Goal: Transaction & Acquisition: Purchase product/service

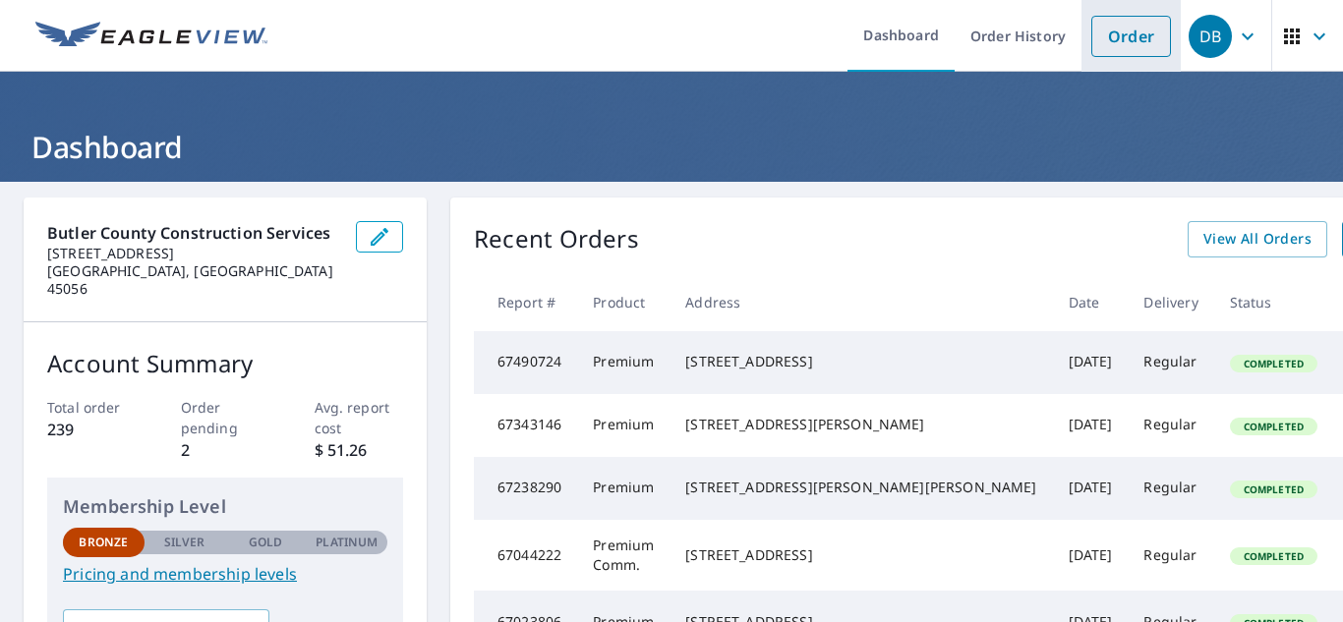
click at [1145, 69] on li "Order" at bounding box center [1131, 36] width 99 height 72
click at [1138, 48] on link "Order" at bounding box center [1131, 36] width 80 height 41
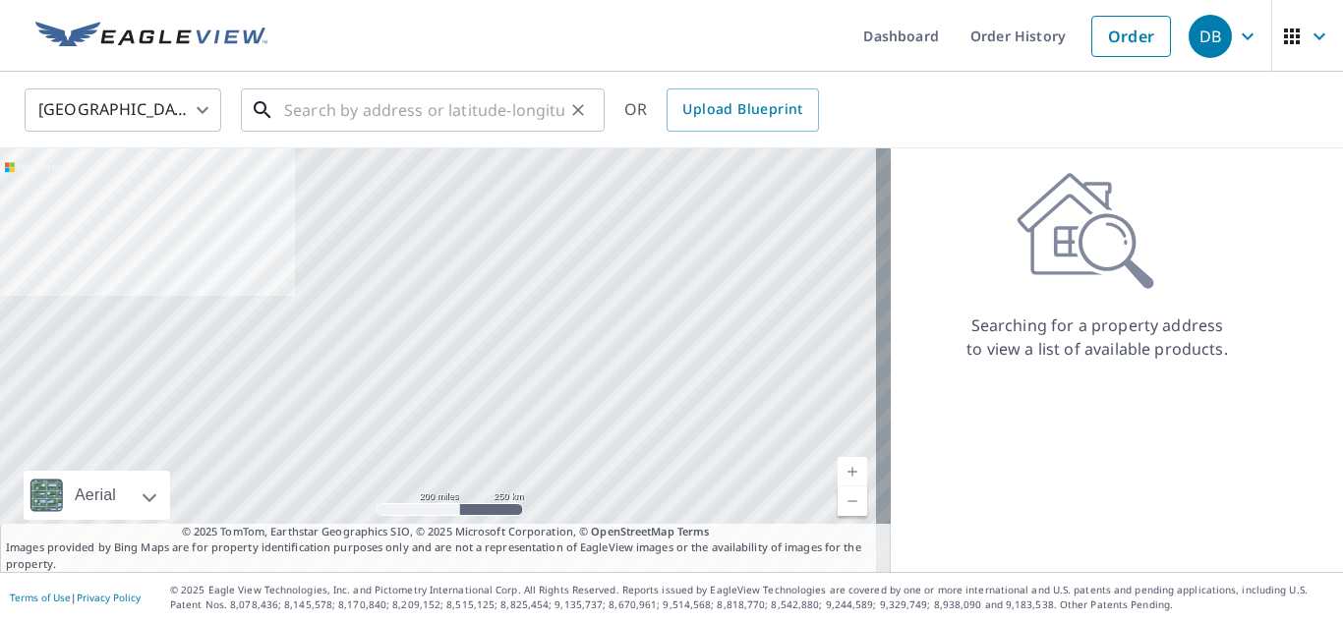
click at [321, 107] on input "text" at bounding box center [424, 110] width 280 height 55
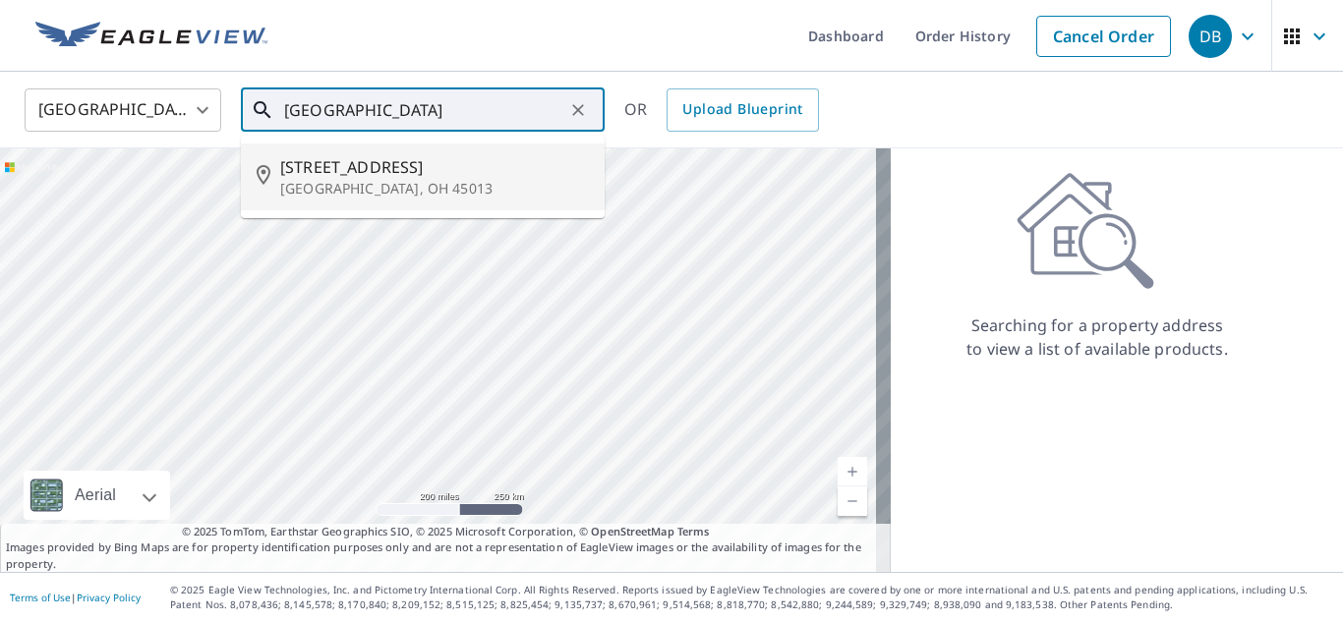
click at [393, 165] on span "[STREET_ADDRESS]" at bounding box center [434, 167] width 309 height 24
type input "[STREET_ADDRESS]"
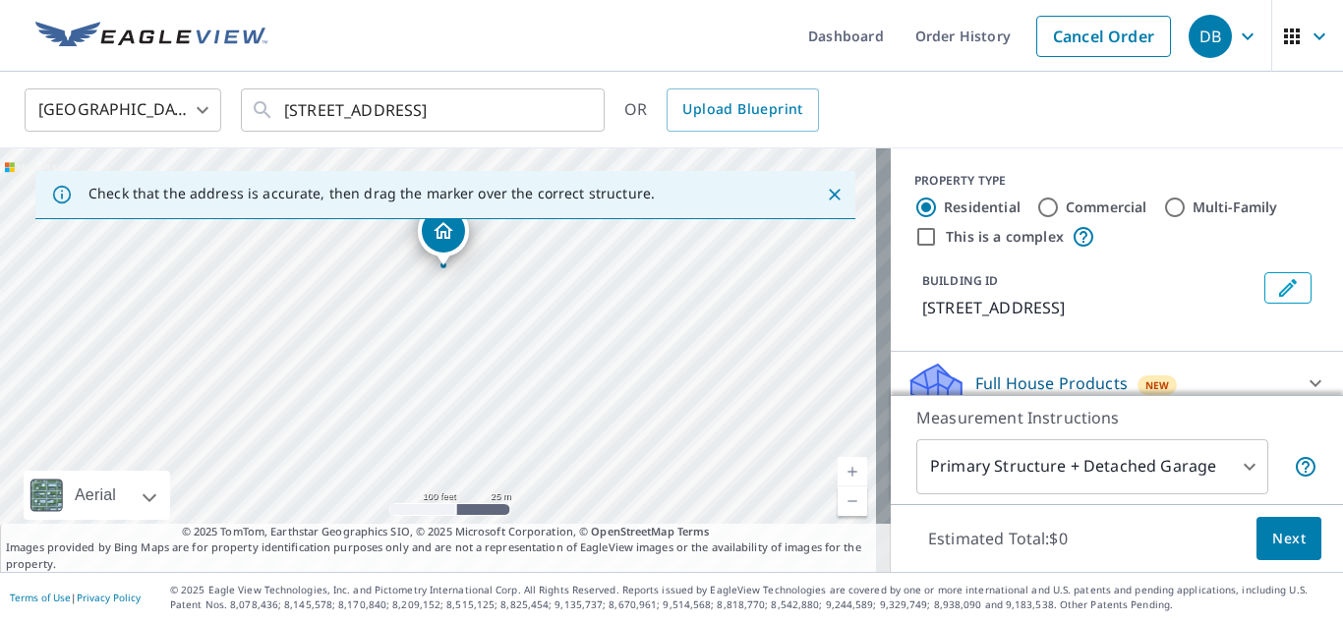
drag, startPoint x: 394, startPoint y: 384, endPoint x: 375, endPoint y: 249, distance: 137.1
click at [375, 249] on div "[STREET_ADDRESS]" at bounding box center [445, 360] width 891 height 424
drag, startPoint x: 462, startPoint y: 288, endPoint x: 430, endPoint y: 169, distance: 123.3
click at [430, 169] on div "Check that the address is accurate, then drag the marker over the correct struc…" at bounding box center [445, 360] width 891 height 424
drag, startPoint x: 515, startPoint y: 469, endPoint x: 501, endPoint y: 67, distance: 402.4
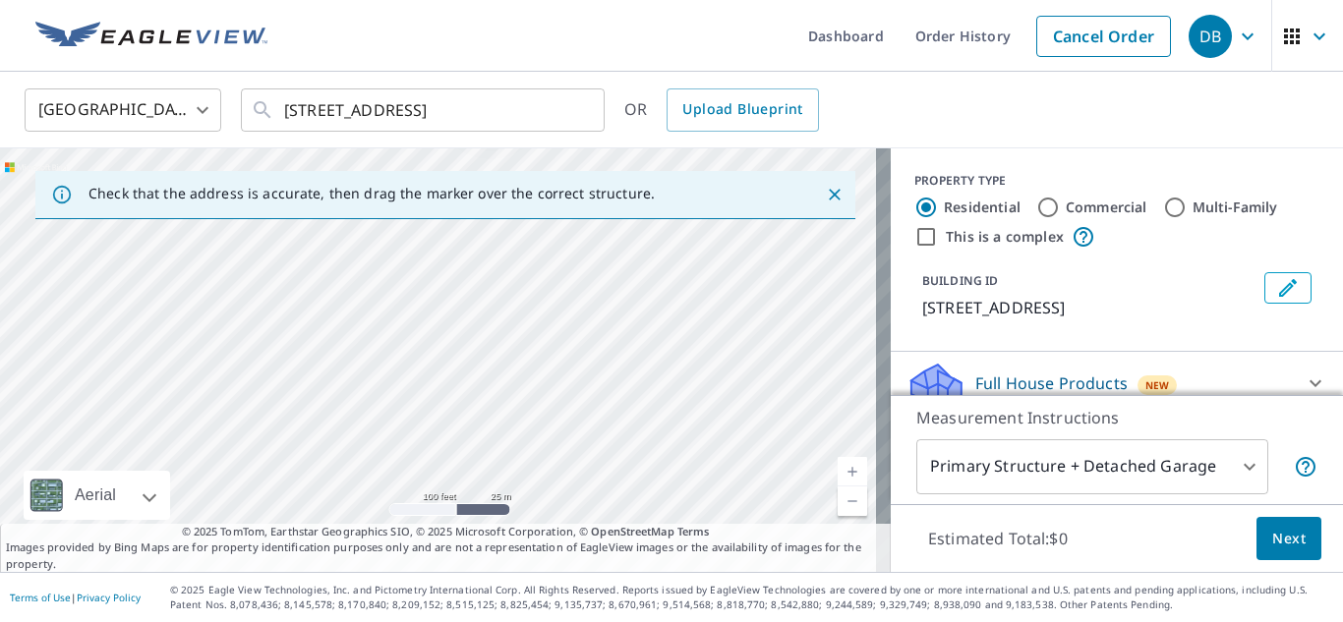
click at [501, 67] on div "Dashboard Order History Cancel Order DB [GEOGRAPHIC_DATA] [GEOGRAPHIC_DATA] ​ […" at bounding box center [671, 311] width 1343 height 622
click at [825, 188] on icon "Close" at bounding box center [835, 195] width 20 height 20
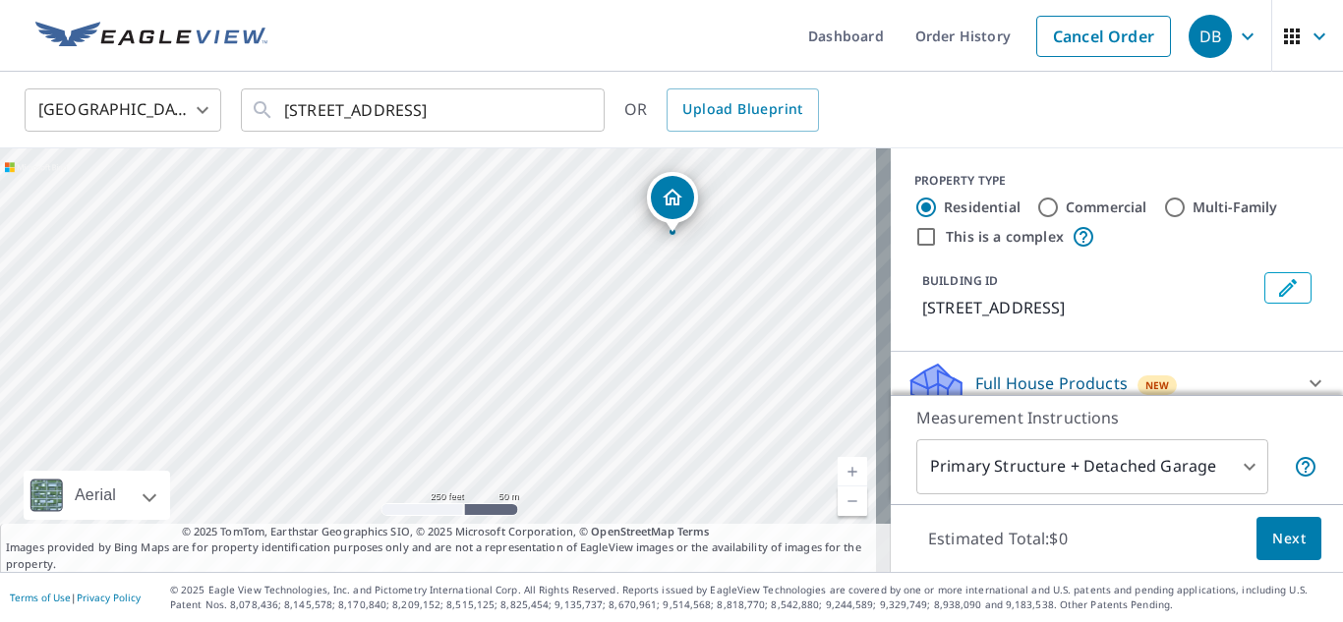
drag, startPoint x: 636, startPoint y: 154, endPoint x: 642, endPoint y: 141, distance: 15.0
click at [639, 150] on div "[STREET_ADDRESS]" at bounding box center [445, 360] width 891 height 424
click at [719, 251] on div "[STREET_ADDRESS]" at bounding box center [445, 360] width 891 height 424
click at [469, 454] on div "[STREET_ADDRESS]" at bounding box center [445, 360] width 891 height 424
drag, startPoint x: 469, startPoint y: 414, endPoint x: 468, endPoint y: 293, distance: 120.9
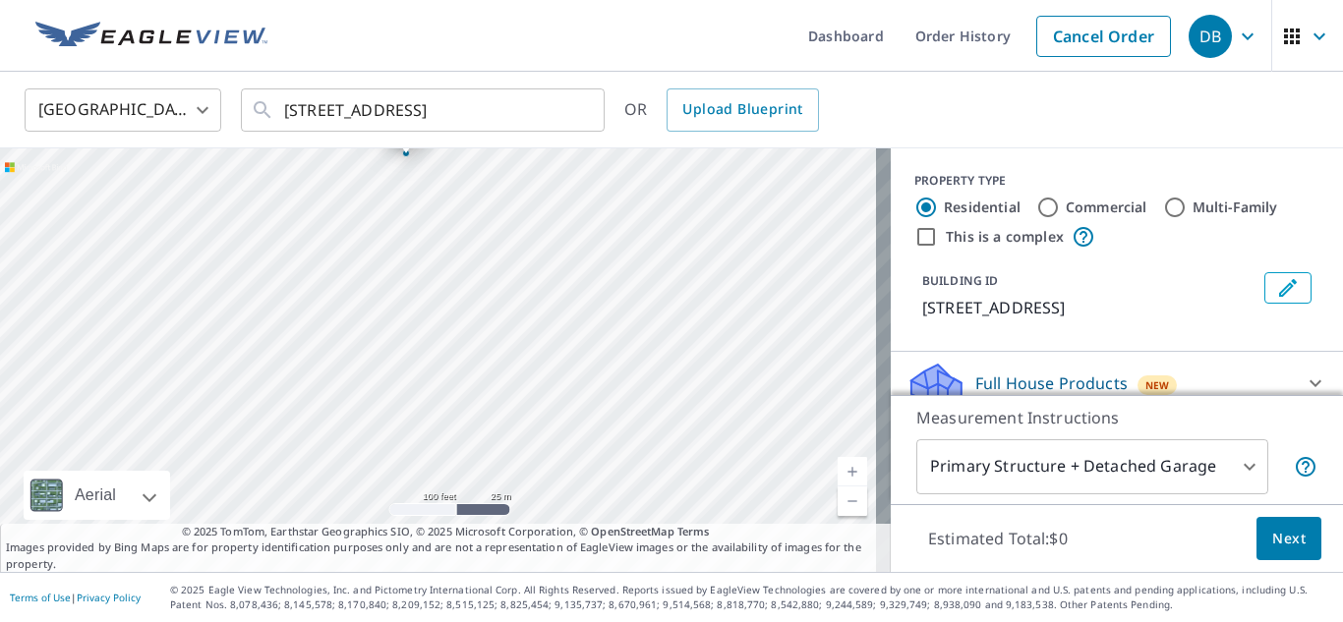
click at [468, 293] on div "[STREET_ADDRESS]" at bounding box center [445, 360] width 891 height 424
click at [484, 361] on div "[STREET_ADDRESS]" at bounding box center [445, 360] width 891 height 424
drag, startPoint x: 448, startPoint y: 318, endPoint x: 733, endPoint y: 555, distance: 370.7
click at [731, 557] on div "[STREET_ADDRESS] Aerial Road A standard road map Aerial A detailed look from ab…" at bounding box center [445, 360] width 891 height 424
click at [708, 472] on div "[STREET_ADDRESS]" at bounding box center [445, 360] width 891 height 424
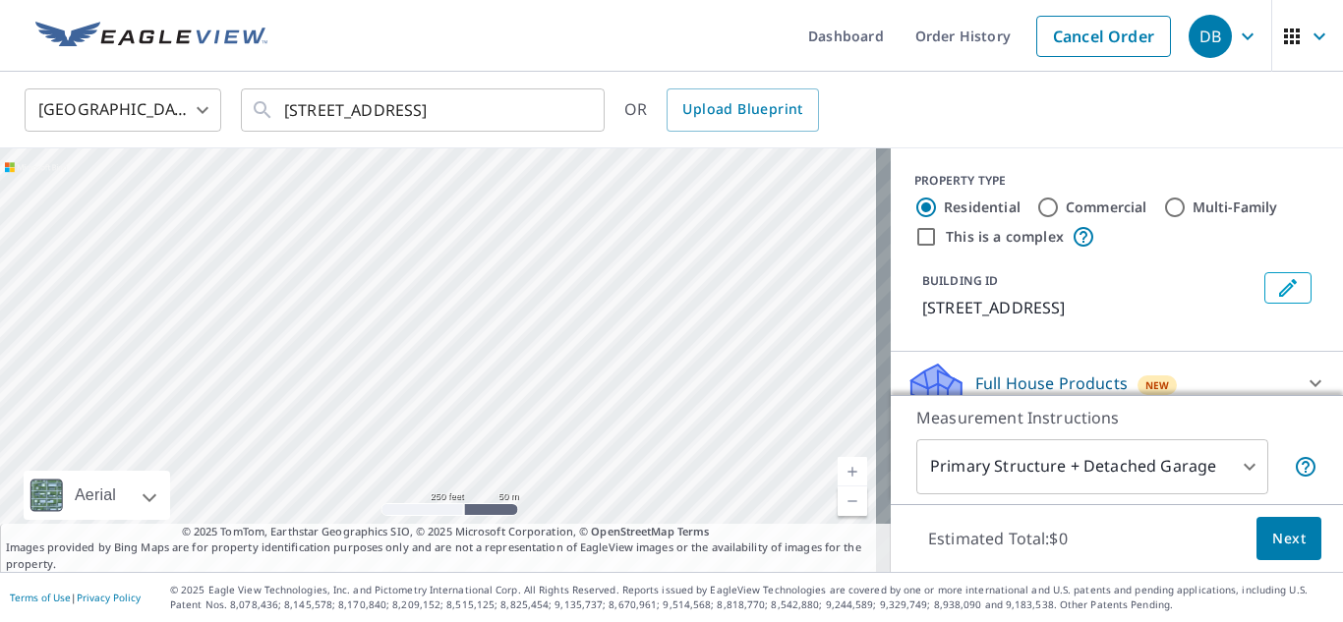
click at [1116, 99] on div "[GEOGRAPHIC_DATA] [GEOGRAPHIC_DATA] ​ [STREET_ADDRESS] ​ OR Upload Blueprint" at bounding box center [665, 110] width 1310 height 46
drag, startPoint x: 317, startPoint y: 307, endPoint x: 1170, endPoint y: 492, distance: 873.2
click at [1170, 492] on div "[STREET_ADDRESS] Aerial Road A standard road map Aerial A detailed look from ab…" at bounding box center [671, 360] width 1343 height 424
click at [699, 427] on div "[STREET_ADDRESS]" at bounding box center [445, 360] width 891 height 424
click at [665, 437] on div "[STREET_ADDRESS]" at bounding box center [445, 360] width 891 height 424
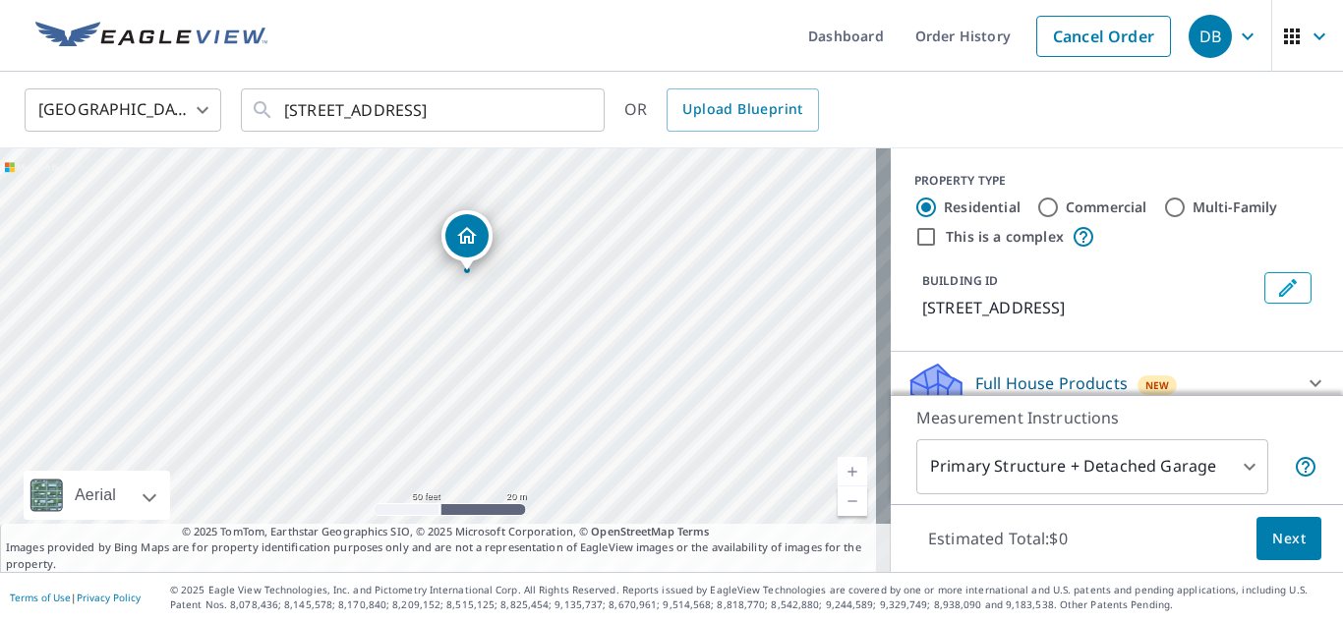
drag, startPoint x: 453, startPoint y: 208, endPoint x: 474, endPoint y: 241, distance: 38.5
click at [1272, 534] on span "Next" at bounding box center [1288, 539] width 33 height 25
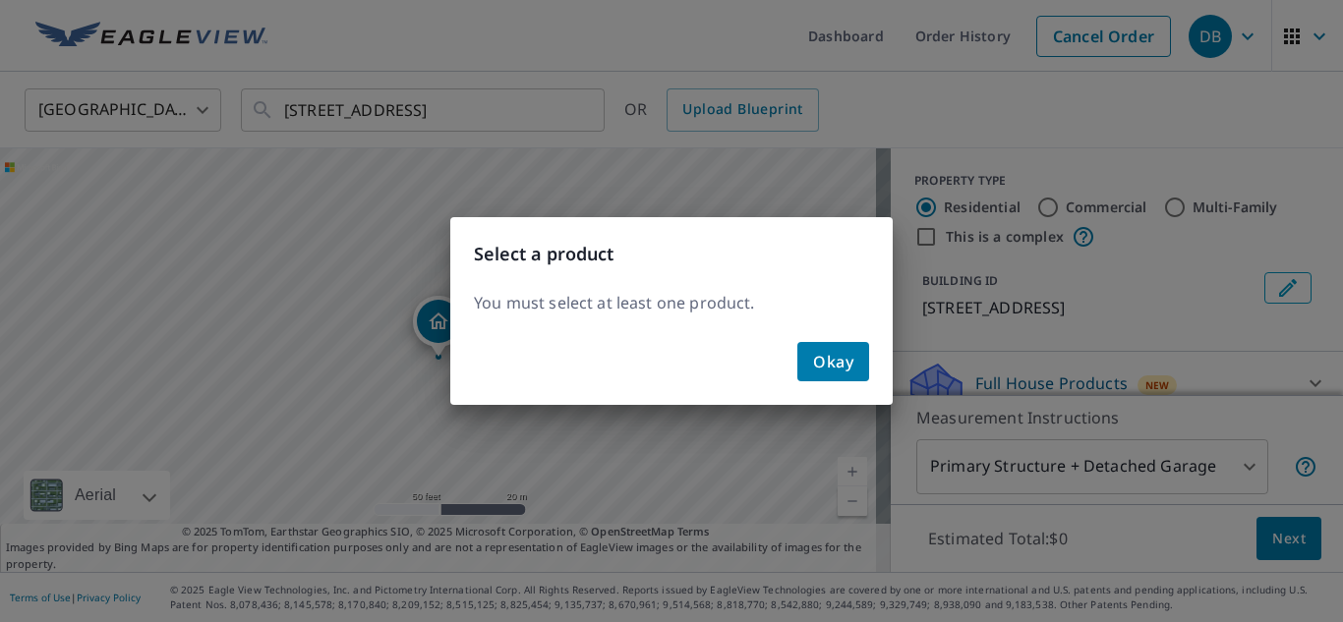
click at [846, 358] on span "Okay" at bounding box center [833, 362] width 40 height 28
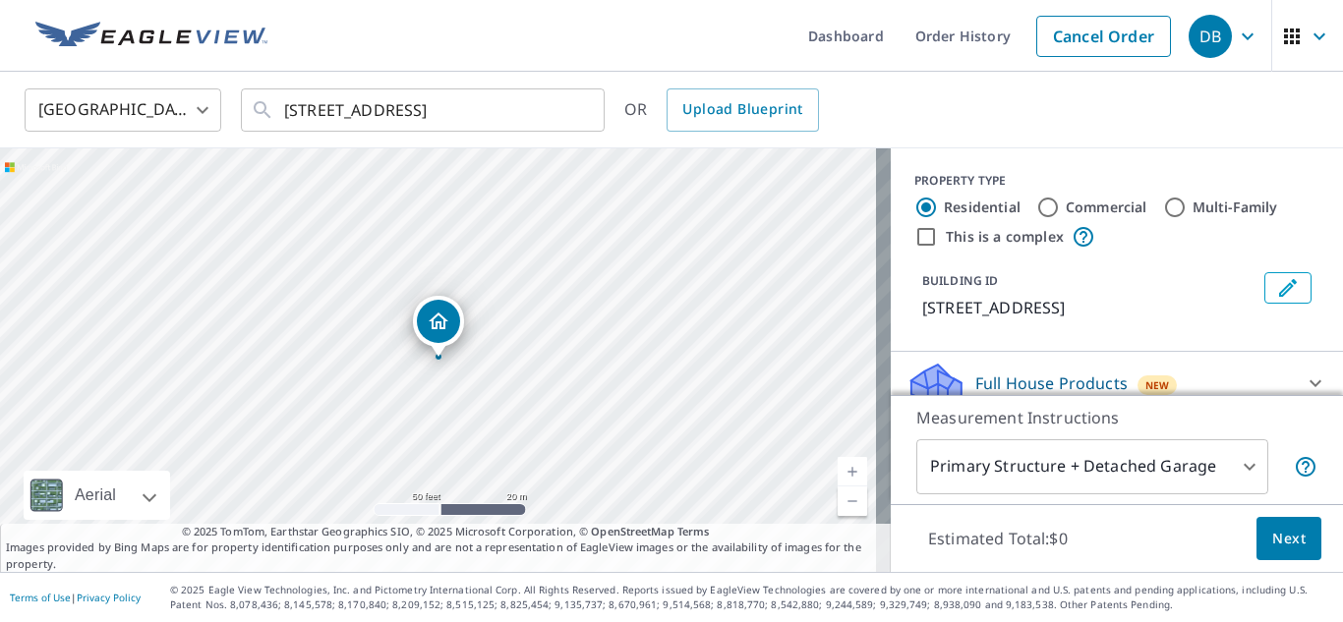
scroll to position [197, 0]
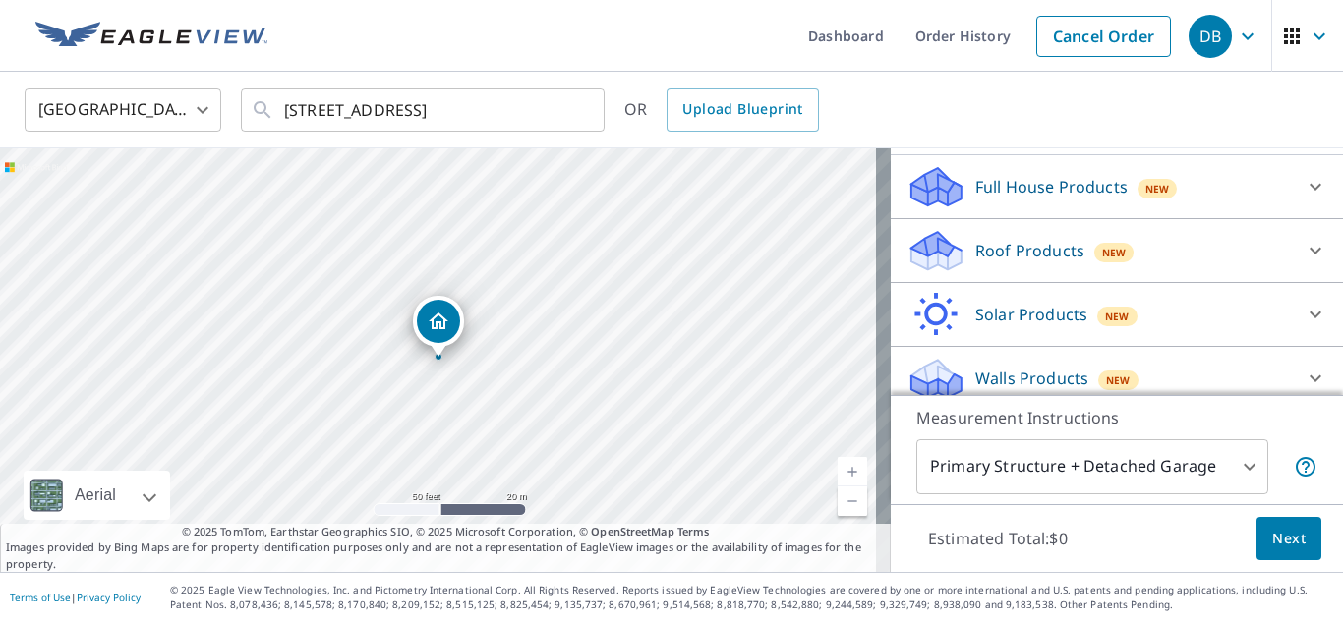
click at [975, 263] on p "Roof Products" at bounding box center [1029, 251] width 109 height 24
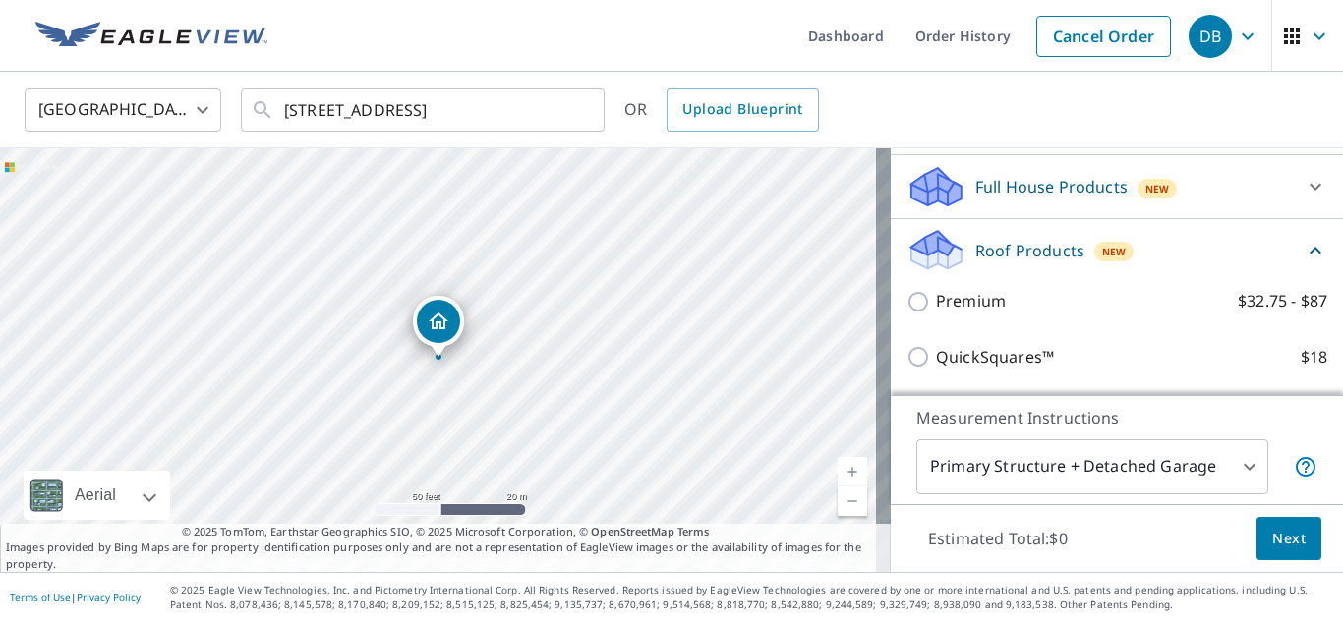
scroll to position [295, 0]
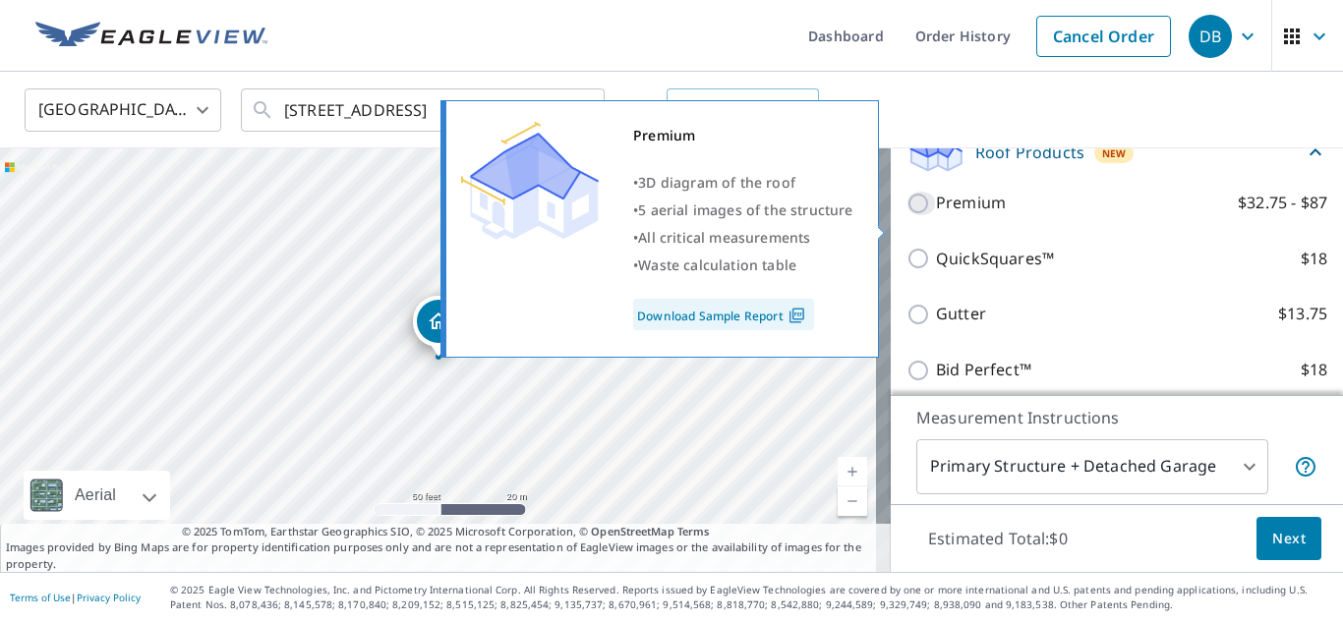
click at [907, 215] on input "Premium $32.75 - $87" at bounding box center [921, 204] width 29 height 24
checkbox input "true"
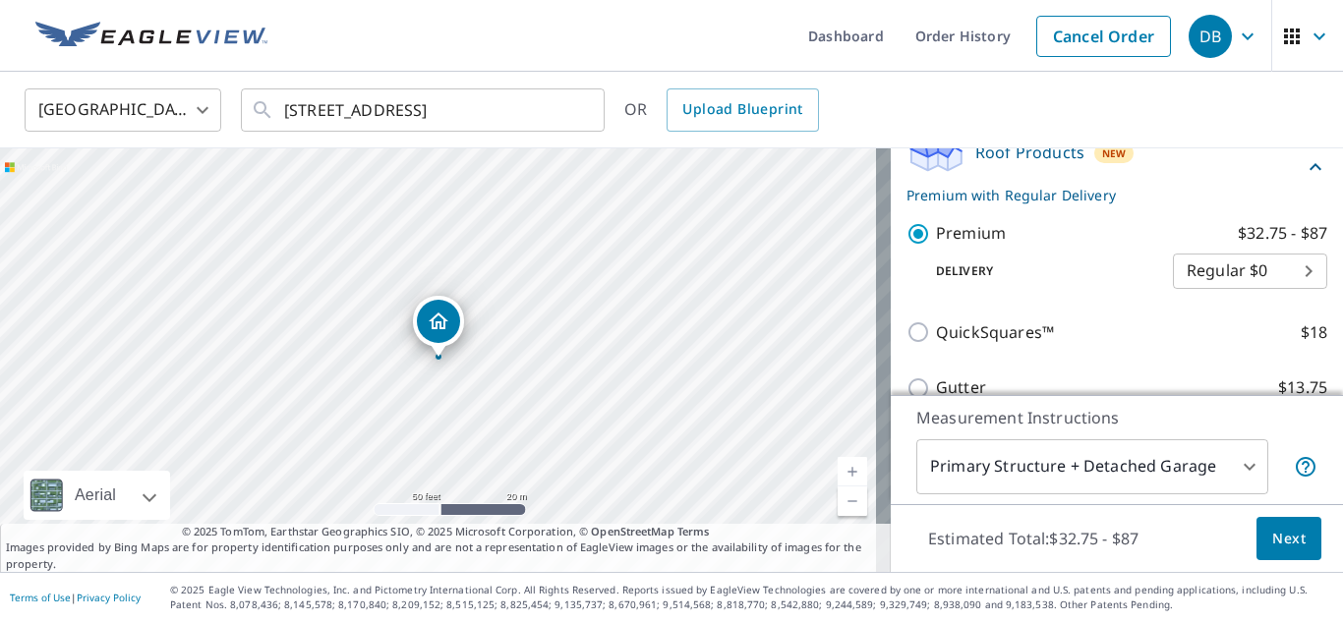
click at [1280, 529] on span "Next" at bounding box center [1288, 539] width 33 height 25
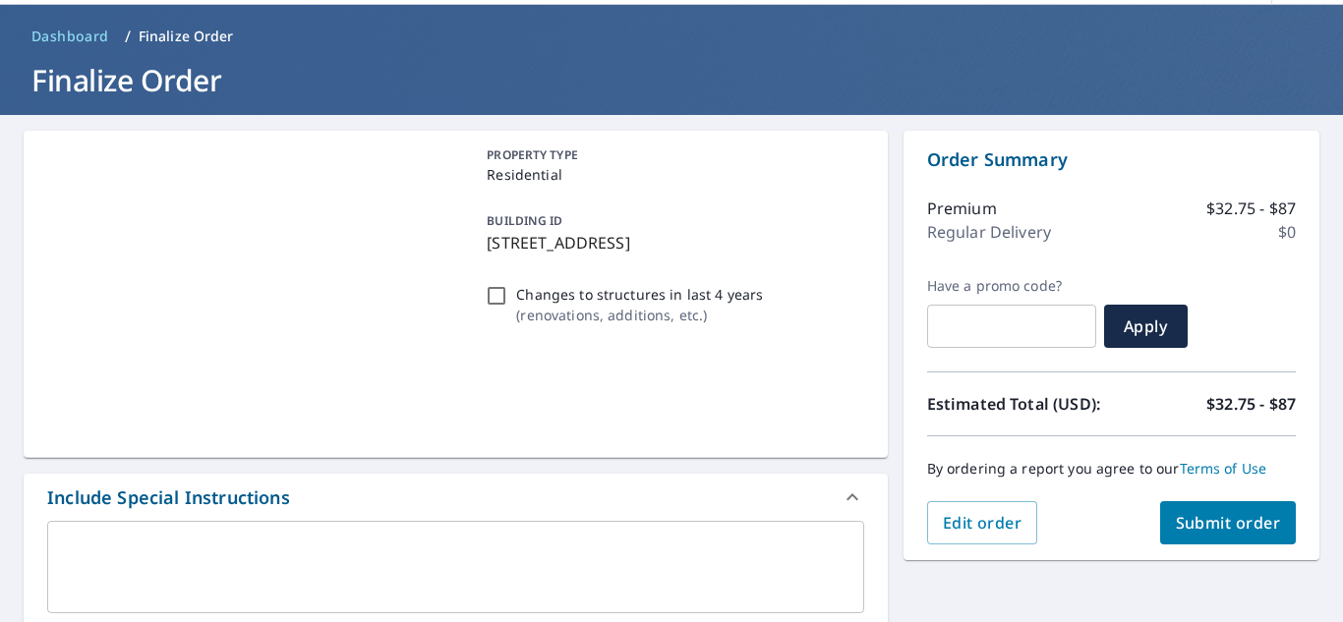
scroll to position [98, 0]
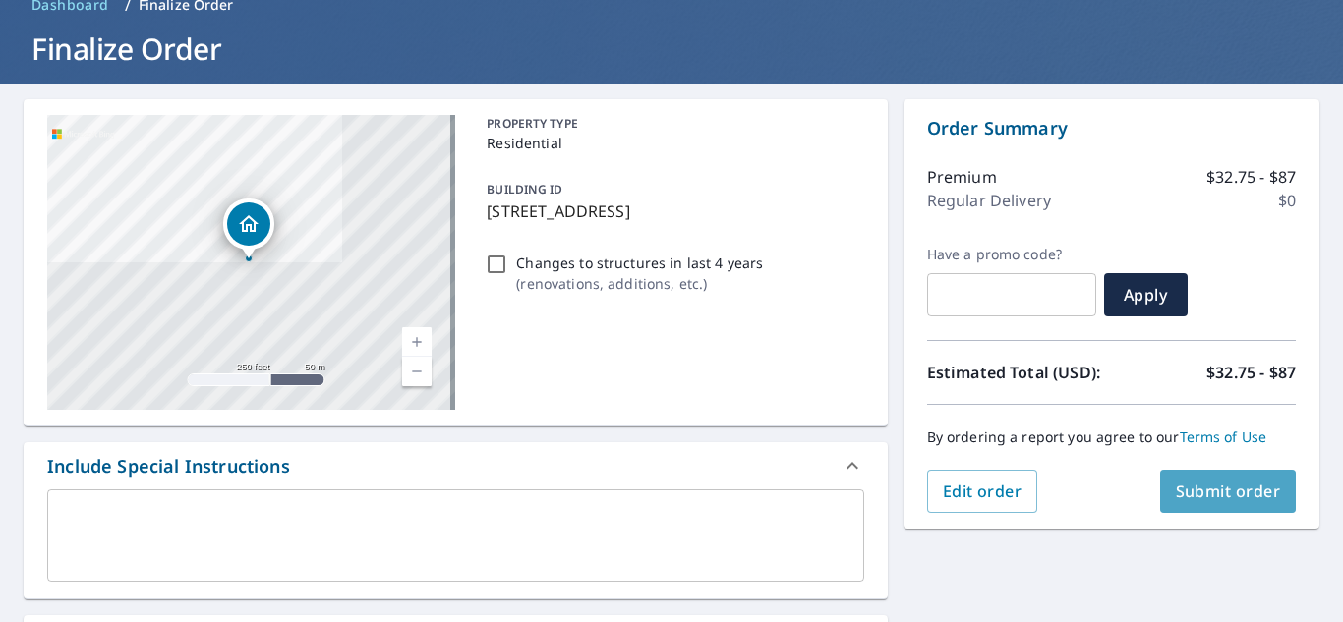
click at [1179, 489] on span "Submit order" at bounding box center [1228, 492] width 105 height 22
